Goal: Check status: Check status

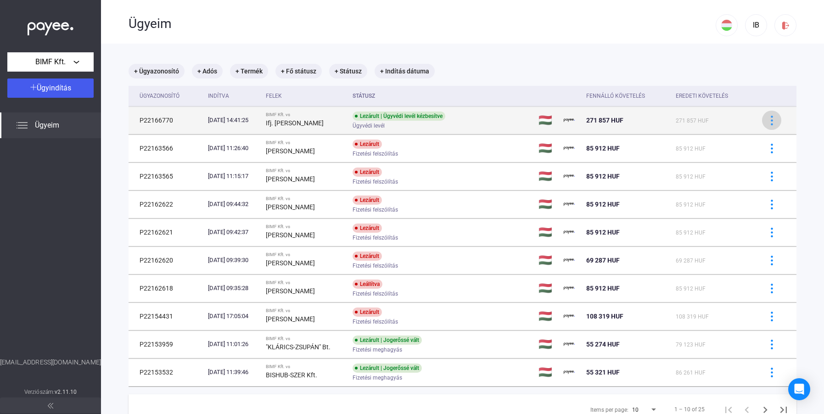
click at [767, 119] on img at bounding box center [772, 121] width 10 height 10
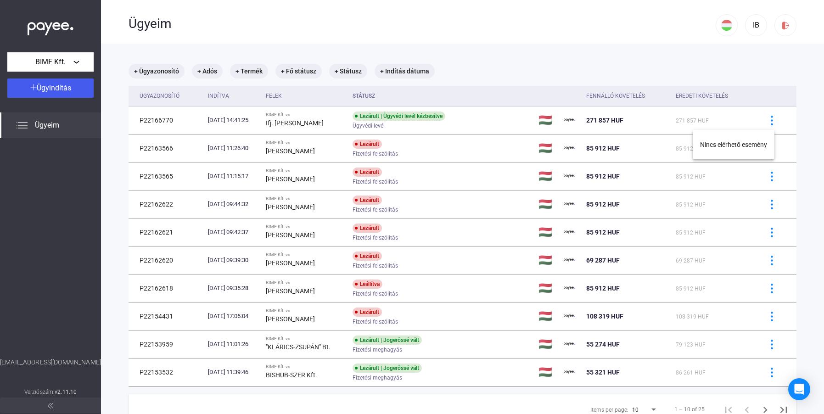
click at [583, 132] on div at bounding box center [412, 207] width 824 height 414
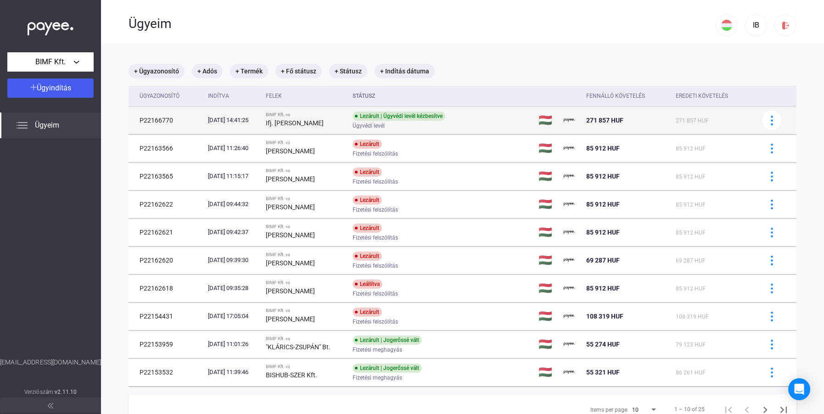
click at [556, 118] on td "🇭🇺" at bounding box center [548, 121] width 26 height 28
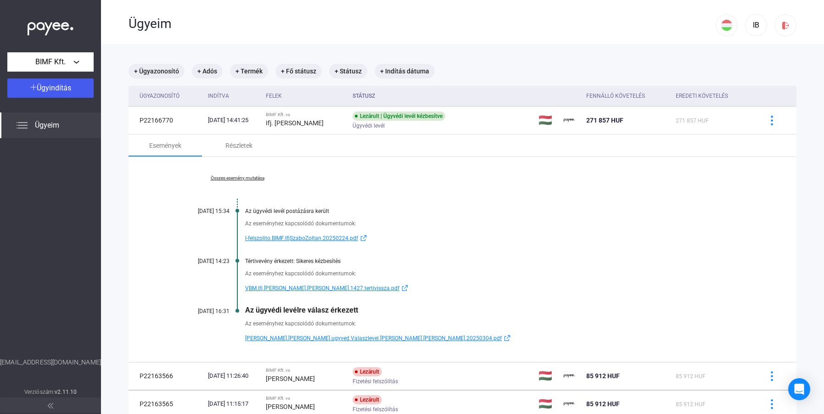
click at [333, 340] on span "[PERSON_NAME].[PERSON_NAME].ugyved.Valaszlevel.[PERSON_NAME].[PERSON_NAME].2025…" at bounding box center [373, 338] width 257 height 11
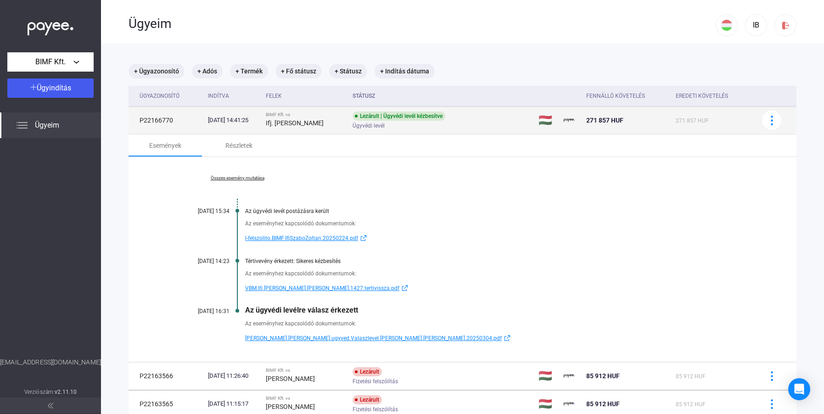
click at [286, 128] on div "Ifj. [PERSON_NAME]" at bounding box center [306, 123] width 80 height 11
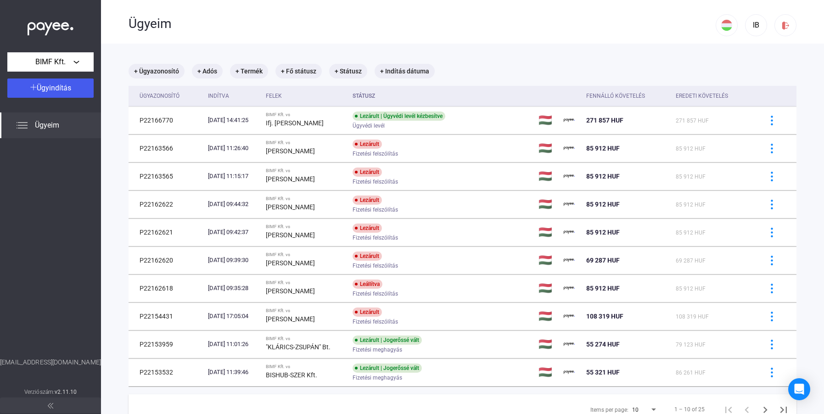
click at [477, 33] on div "Ügyeim" at bounding box center [422, 22] width 587 height 45
click at [446, 39] on div "Ügyeim" at bounding box center [422, 22] width 587 height 45
click at [53, 122] on span "Ügyeim" at bounding box center [47, 125] width 24 height 11
click at [59, 127] on span "Ügyeim" at bounding box center [47, 125] width 24 height 11
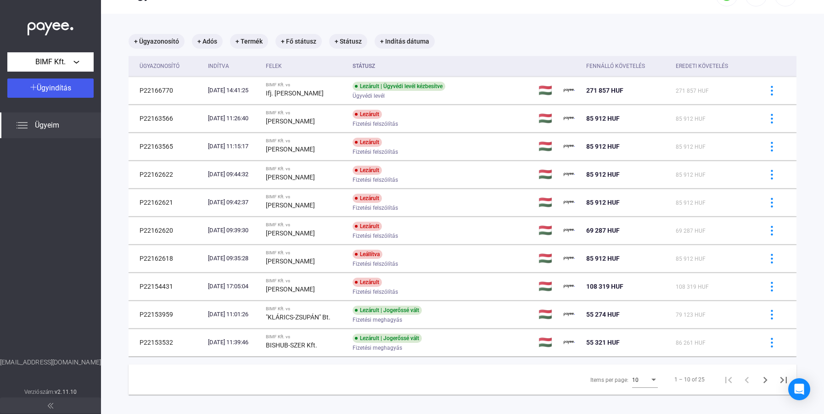
scroll to position [44, 0]
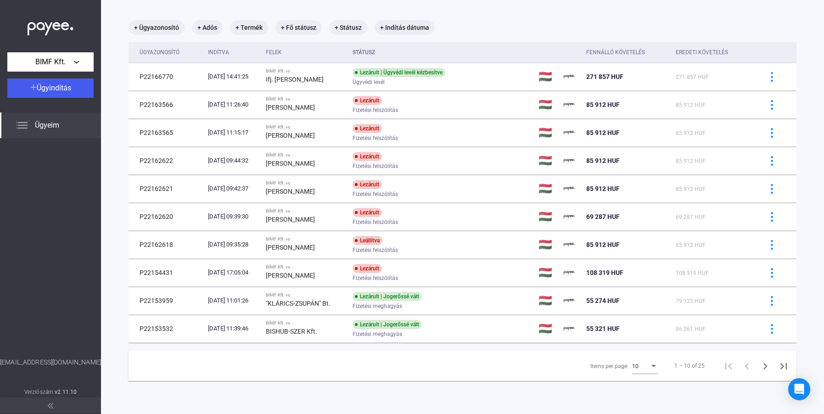
click at [650, 364] on div "Items per page:" at bounding box center [654, 366] width 8 height 7
click at [636, 385] on span "25" at bounding box center [639, 382] width 26 height 11
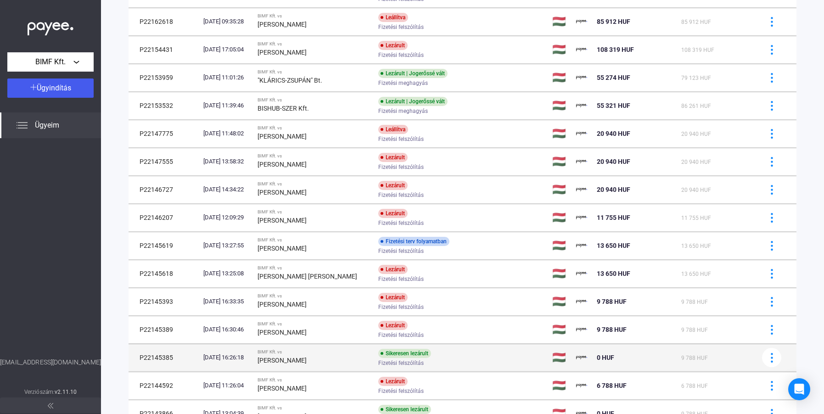
scroll to position [411, 0]
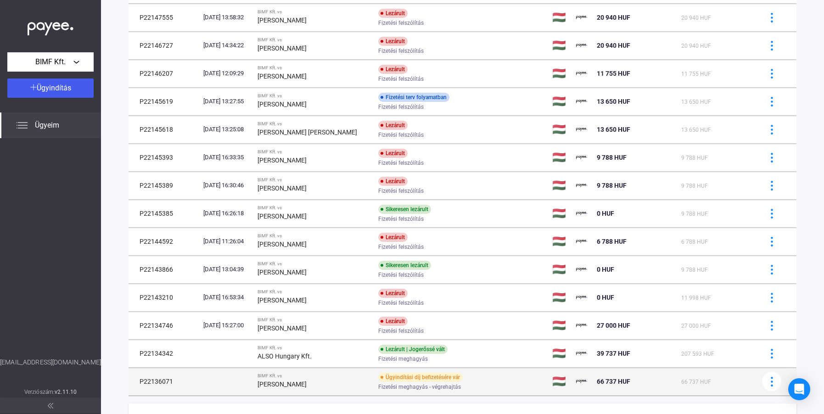
click at [167, 383] on td "P22136071" at bounding box center [164, 382] width 71 height 28
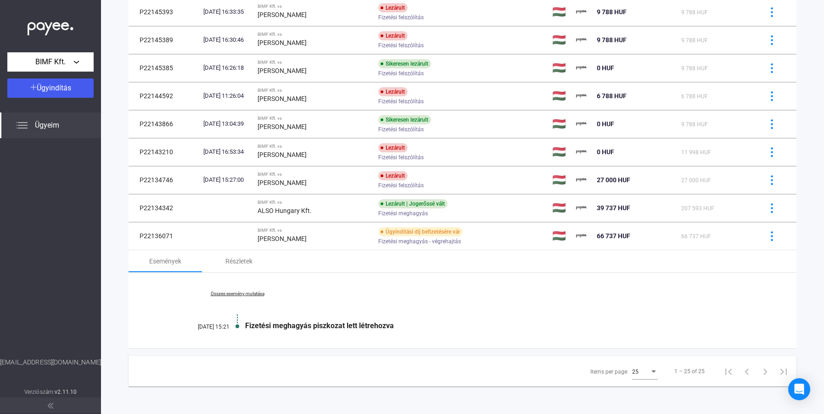
scroll to position [556, 0]
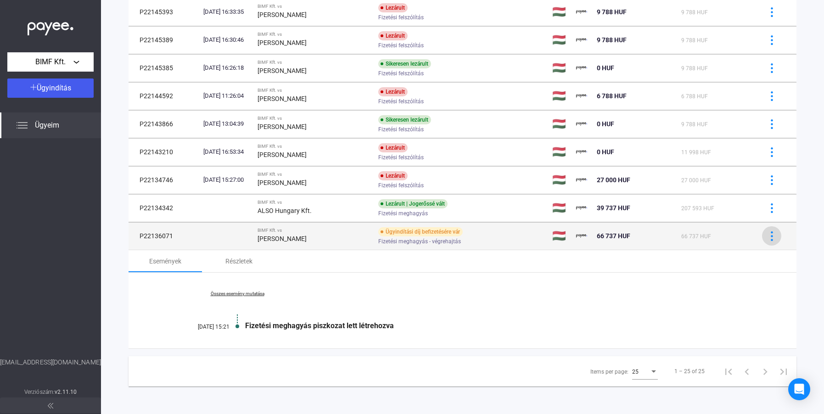
click at [767, 231] on img at bounding box center [772, 236] width 10 height 10
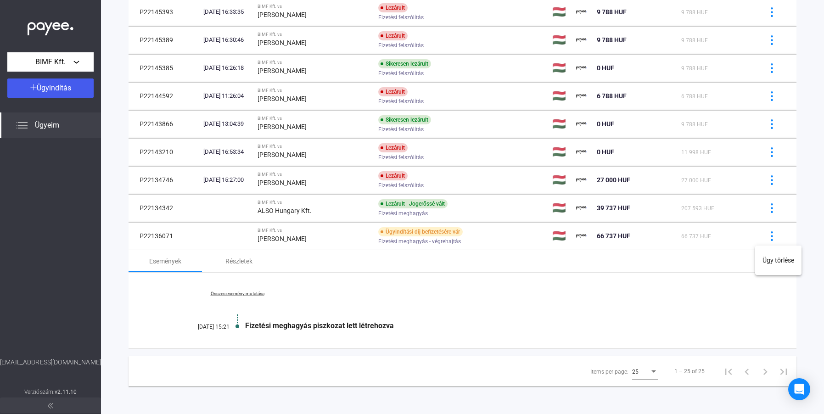
click at [421, 237] on div at bounding box center [412, 207] width 824 height 414
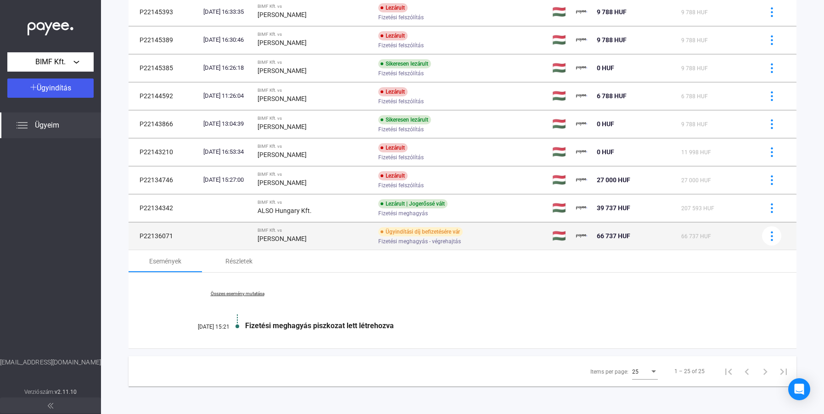
click at [254, 233] on td at bounding box center [227, 236] width 54 height 28
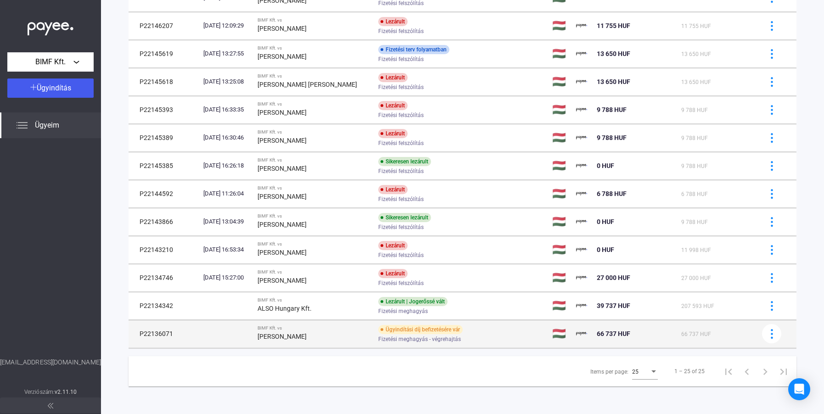
scroll to position [458, 0]
